Goal: Information Seeking & Learning: Learn about a topic

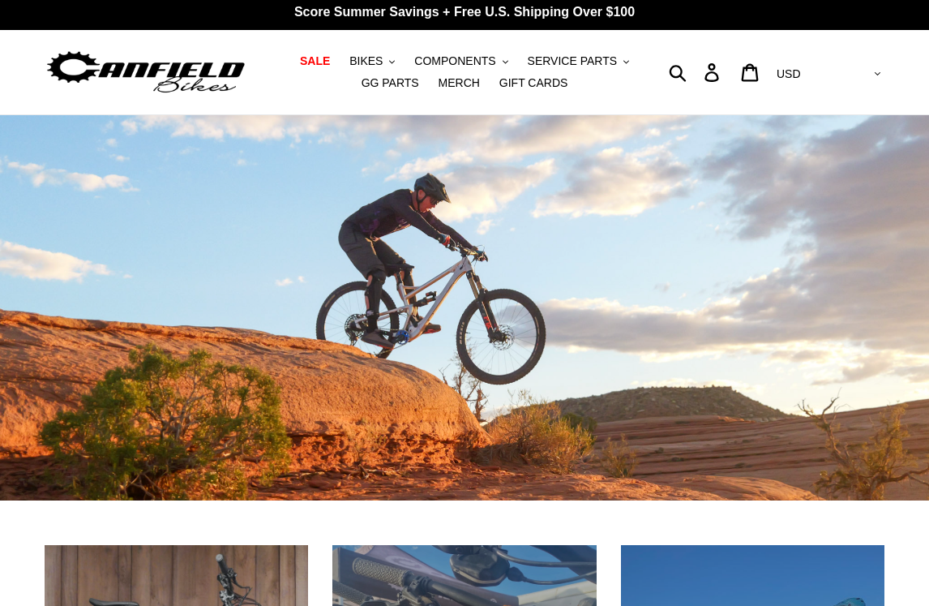
scroll to position [2, 0]
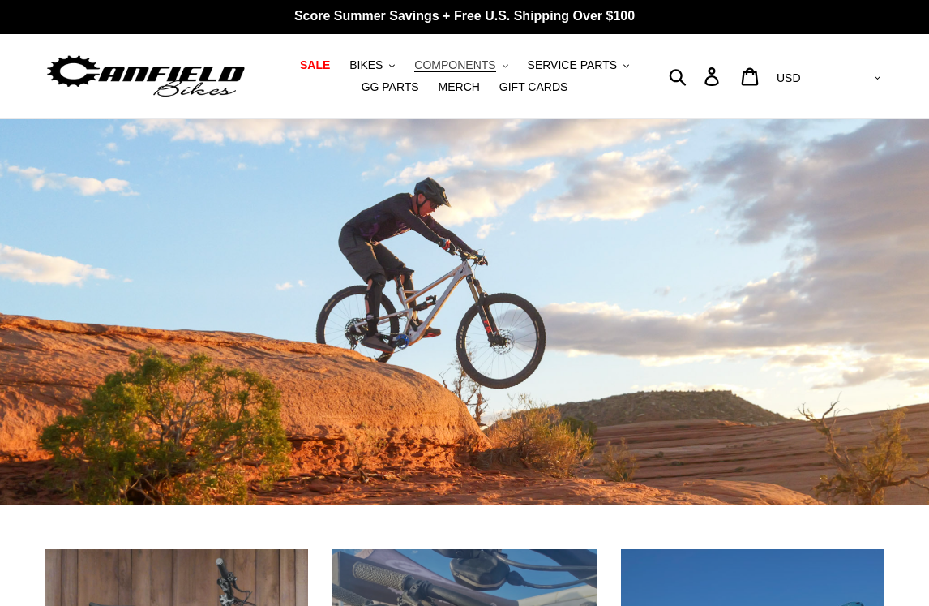
click at [461, 65] on button "COMPONENTS .cls-1{fill:#231f20}" at bounding box center [460, 65] width 109 height 22
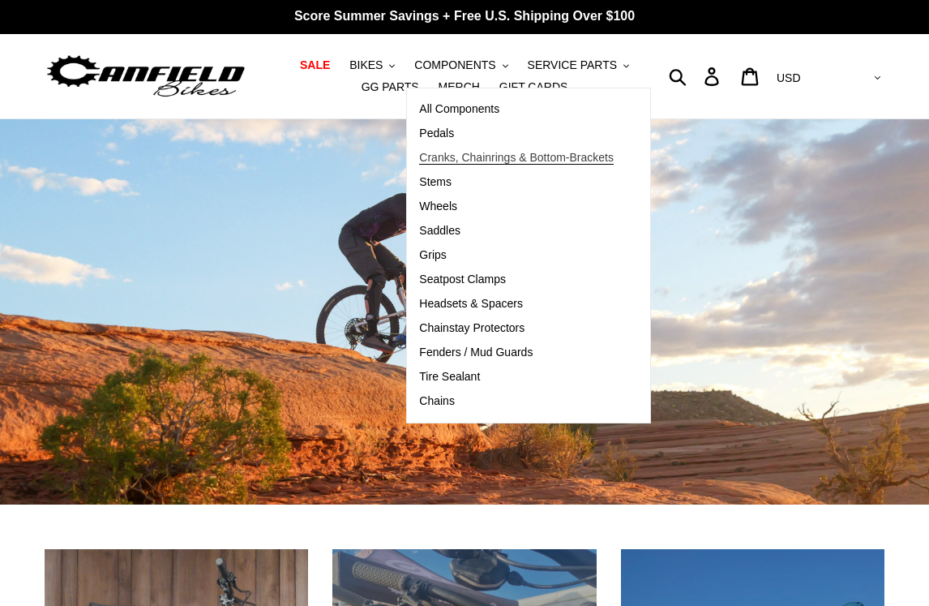
click at [433, 159] on span "Cranks, Chainrings & Bottom-Brackets" at bounding box center [516, 158] width 195 height 14
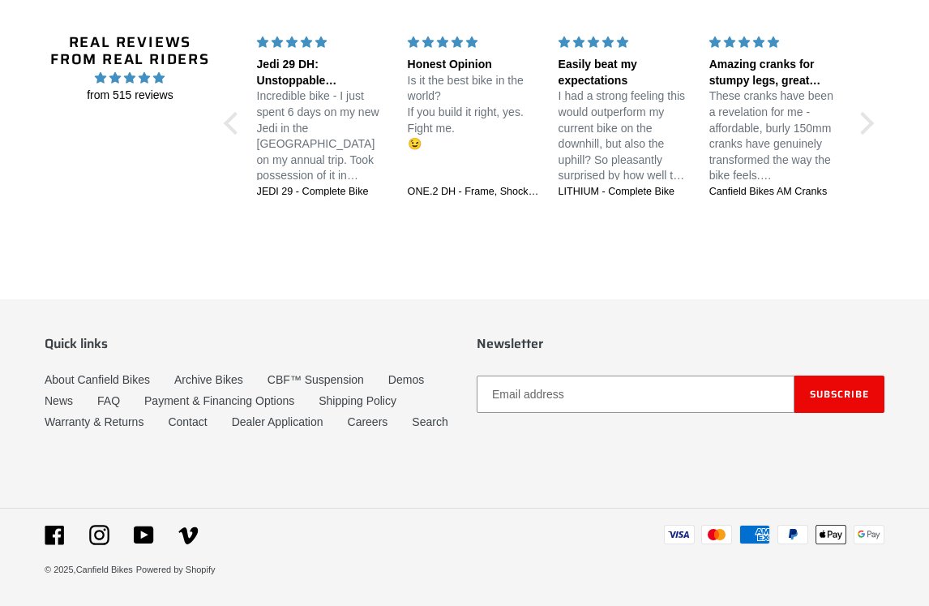
scroll to position [1704, 0]
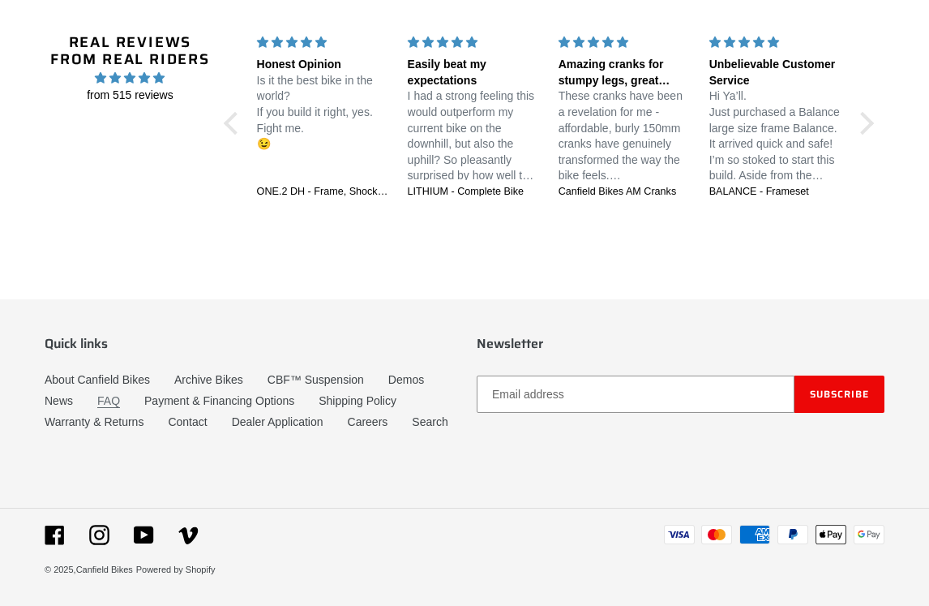
click at [120, 394] on link "FAQ" at bounding box center [108, 401] width 23 height 14
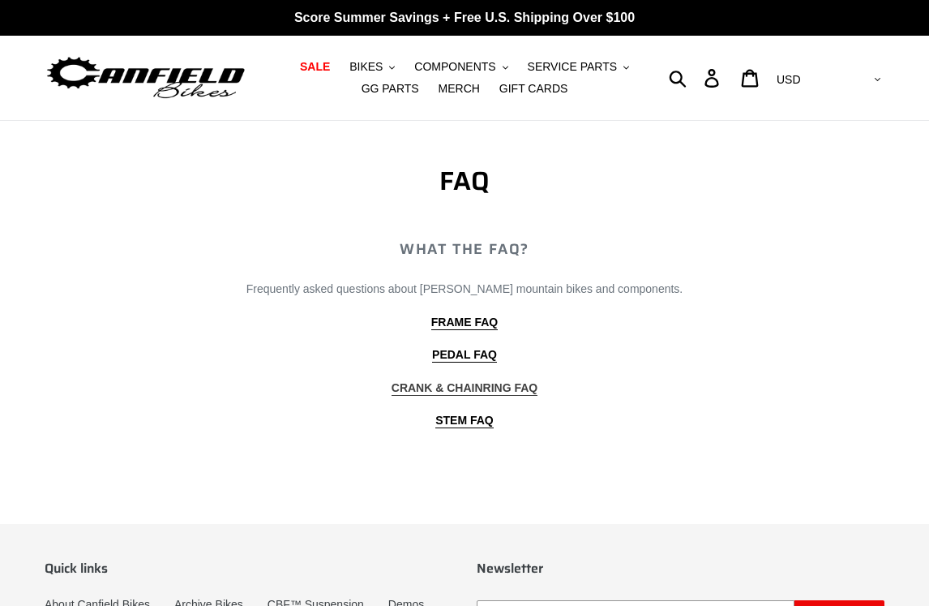
click at [517, 387] on b "CRANK & CHAINRING FAQ" at bounding box center [465, 387] width 146 height 13
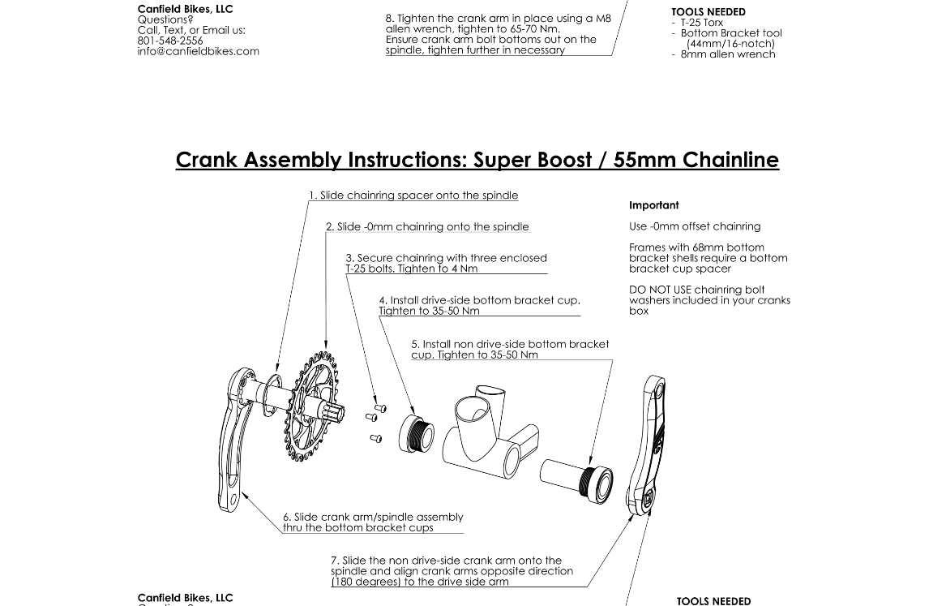
scroll to position [4813, 0]
